Goal: Use online tool/utility: Utilize a website feature to perform a specific function

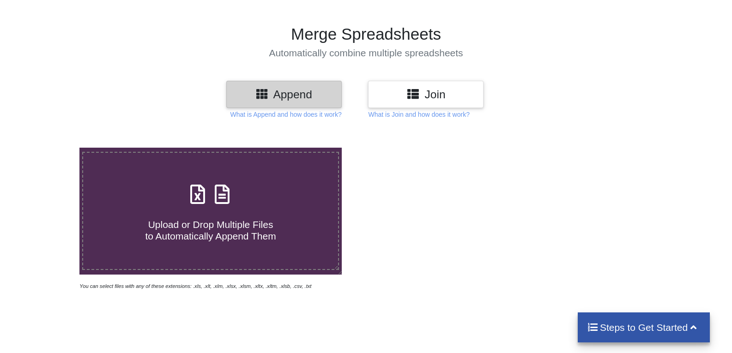
scroll to position [46, 0]
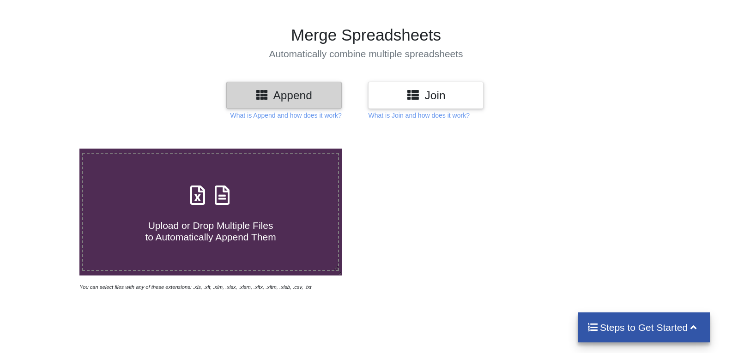
click at [193, 226] on span "Upload or Drop Multiple Files to Automatically Append Them" at bounding box center [210, 231] width 131 height 22
click at [51, 149] on input "Upload or Drop Multiple Files to Automatically Append Them" at bounding box center [51, 149] width 0 height 0
type input "C:\fakepath\Fees List.xlsx"
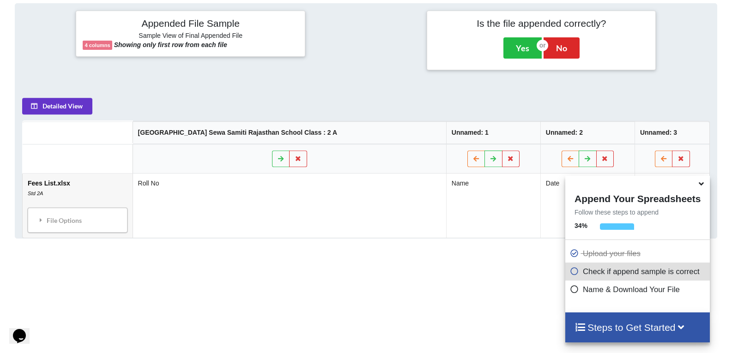
scroll to position [367, 0]
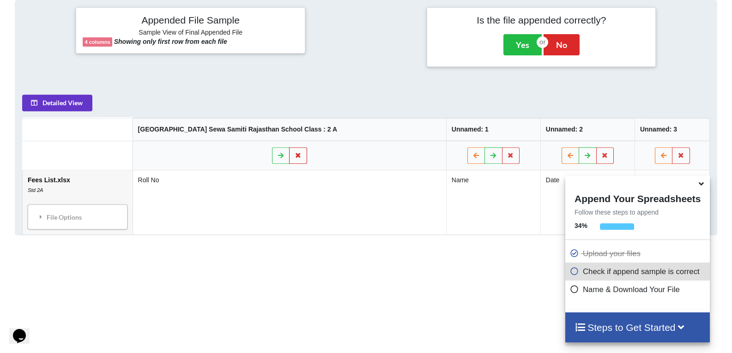
click at [292, 160] on button at bounding box center [298, 155] width 18 height 17
click at [270, 127] on button "Keep" at bounding box center [274, 128] width 34 height 17
click at [490, 158] on icon at bounding box center [494, 155] width 8 height 6
click at [472, 157] on icon at bounding box center [476, 155] width 8 height 6
